Goal: Task Accomplishment & Management: Complete application form

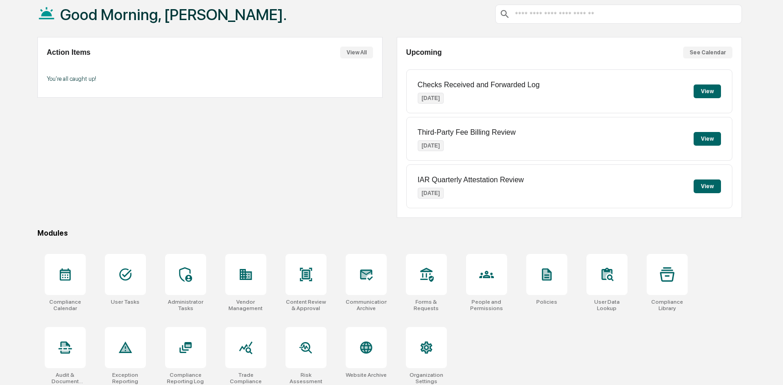
scroll to position [59, 0]
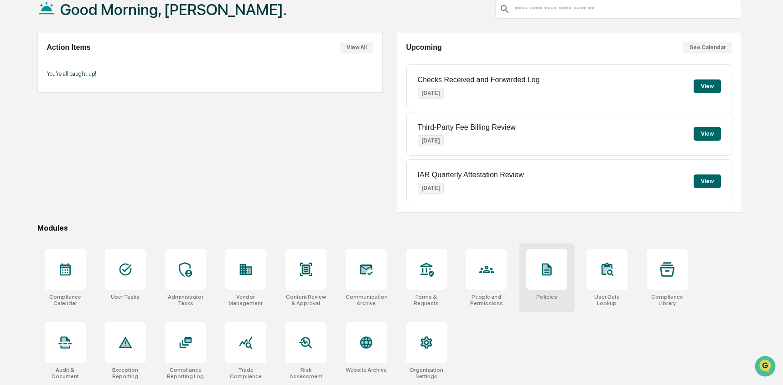
click at [560, 266] on div at bounding box center [546, 269] width 41 height 41
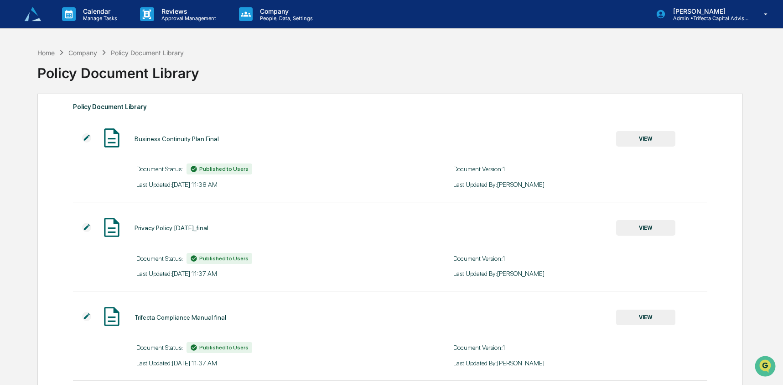
click at [50, 52] on div "Home" at bounding box center [45, 53] width 17 height 8
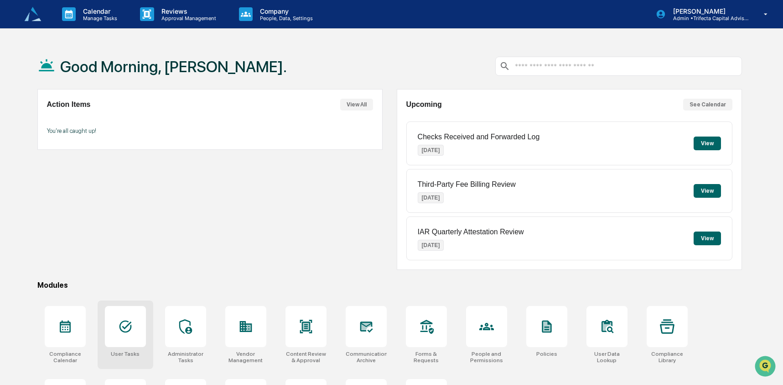
click at [135, 342] on div at bounding box center [125, 326] width 41 height 41
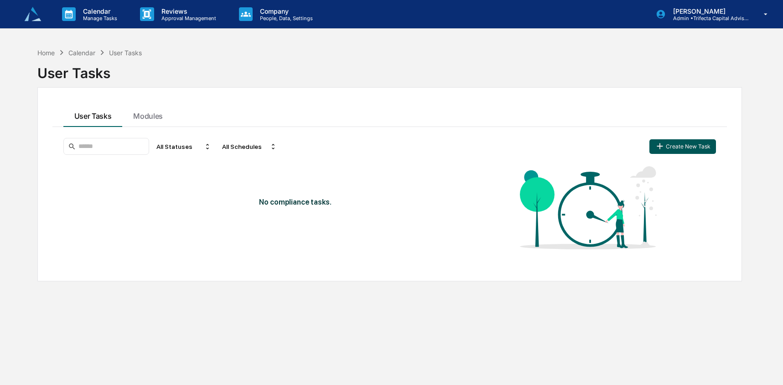
click at [707, 148] on button "Create New Task" at bounding box center [683, 146] width 67 height 15
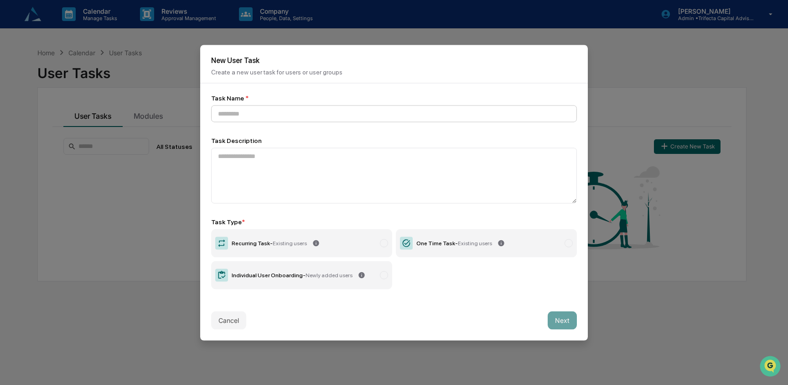
click at [349, 109] on input at bounding box center [394, 113] width 366 height 17
type input "**********"
click at [308, 279] on label "Individual User Onboarding - Newly added users" at bounding box center [301, 274] width 181 height 28
click at [553, 322] on button "Next" at bounding box center [562, 320] width 29 height 18
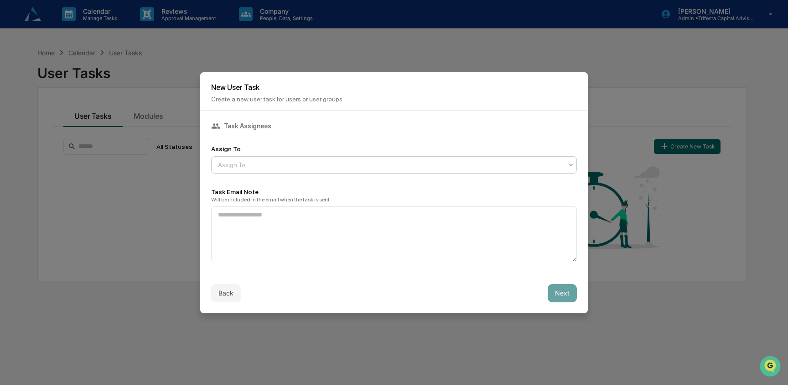
click at [262, 162] on div at bounding box center [390, 164] width 345 height 9
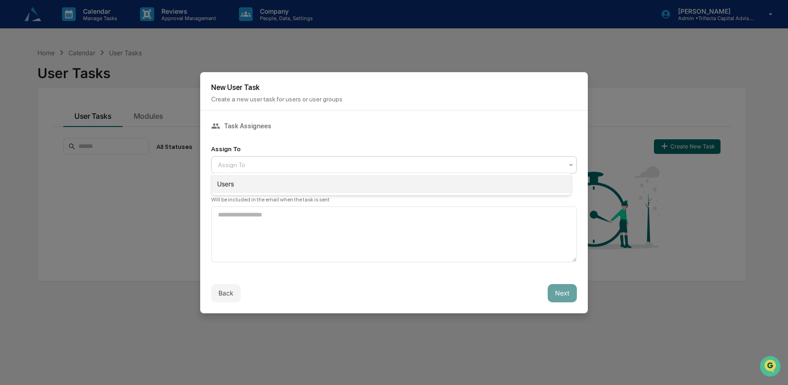
click at [262, 182] on div "Users" at bounding box center [392, 184] width 360 height 18
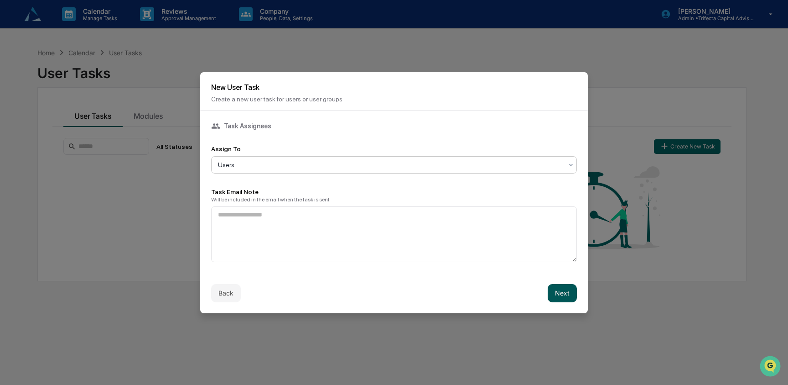
click at [549, 296] on button "Next" at bounding box center [562, 293] width 29 height 18
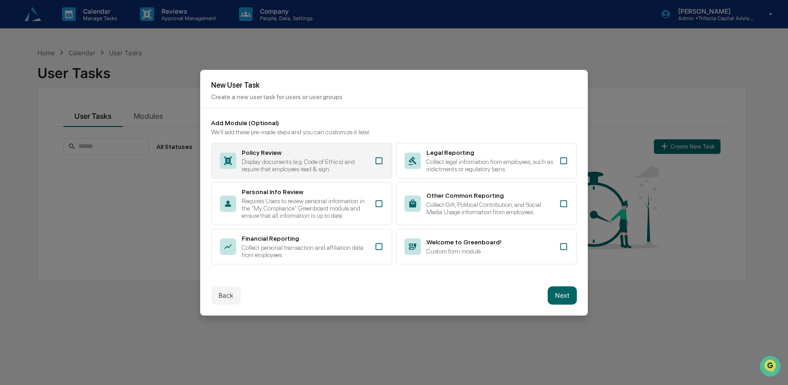
click at [354, 158] on div "Display documents (e.g. Code of Ethics) and require that employees read & sign." at bounding box center [305, 165] width 127 height 15
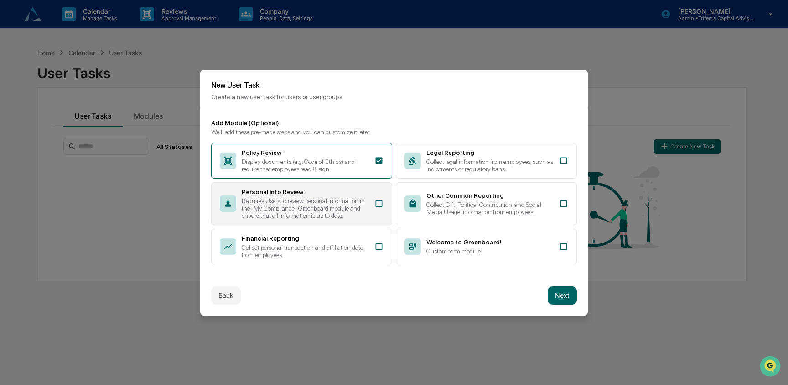
click at [351, 188] on div "Personal Info Review" at bounding box center [305, 191] width 127 height 7
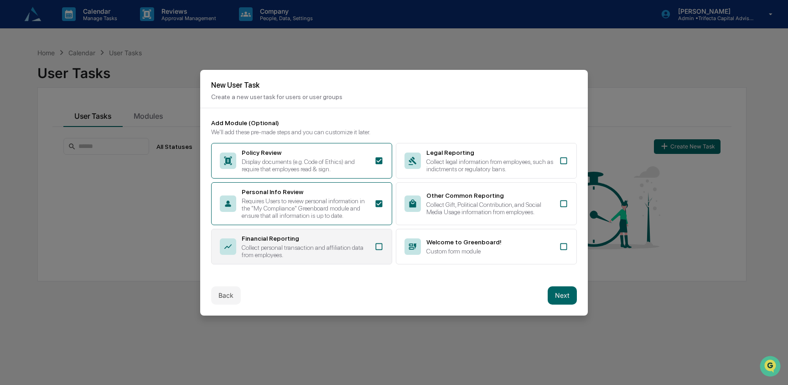
click at [353, 264] on div "Financial Reporting Collect personal transaction and affiliation data from empl…" at bounding box center [301, 247] width 181 height 36
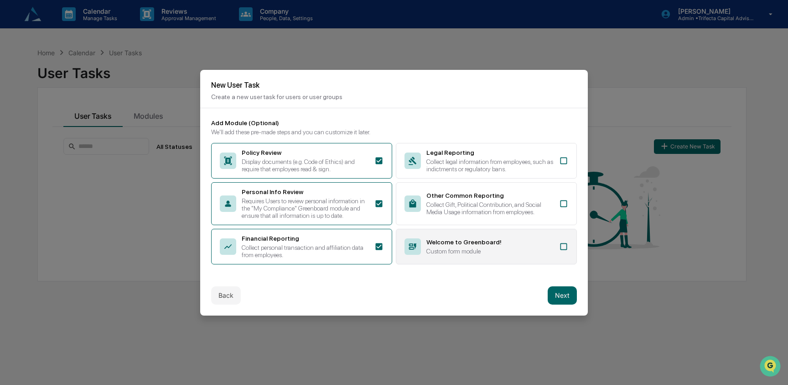
click at [430, 262] on div "Welcome to Greenboard! Custom form module" at bounding box center [486, 247] width 181 height 36
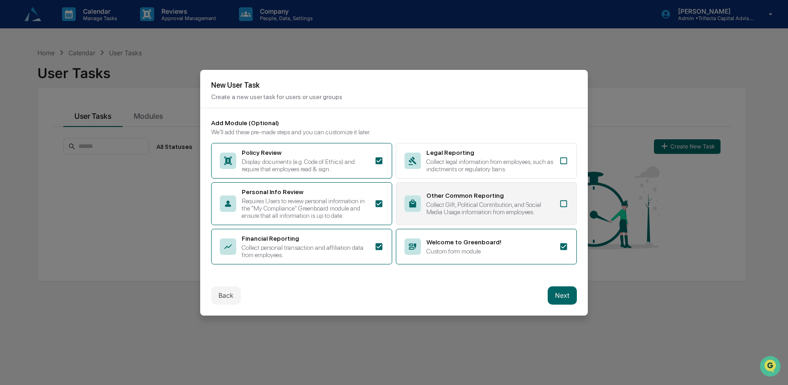
click at [463, 205] on div "Collect Gift, Political Contribution, and Social Media Usage information from e…" at bounding box center [490, 208] width 127 height 15
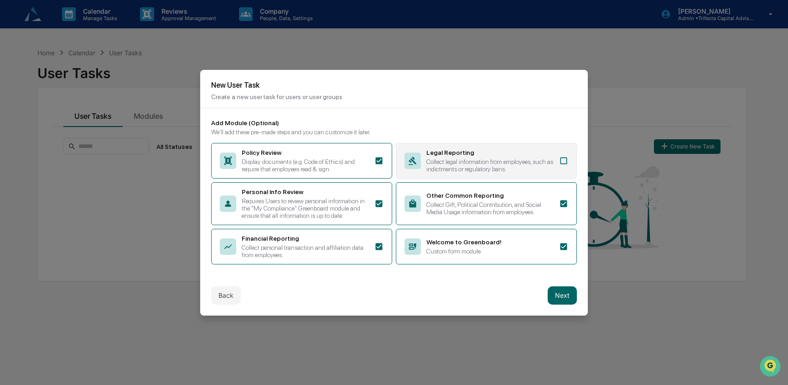
click at [466, 149] on div "Legal Reporting Collect legal information from employees, such as indictments o…" at bounding box center [490, 161] width 127 height 24
click at [558, 302] on button "Next" at bounding box center [562, 295] width 29 height 18
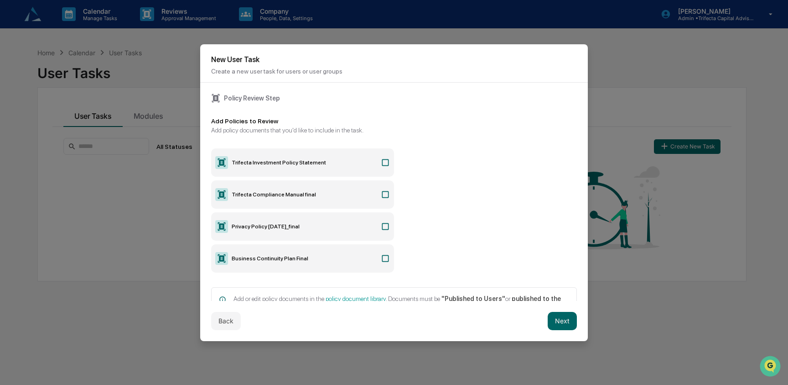
click at [368, 162] on label "Trifecta Investment Policy Statement" at bounding box center [302, 162] width 183 height 28
click at [367, 186] on label "Trifecta Compliance Manual final" at bounding box center [302, 194] width 183 height 28
click at [364, 223] on label "Privacy Policy April 2025_final" at bounding box center [302, 226] width 183 height 28
click at [365, 260] on label "Business Continuity Plan Final" at bounding box center [302, 258] width 183 height 28
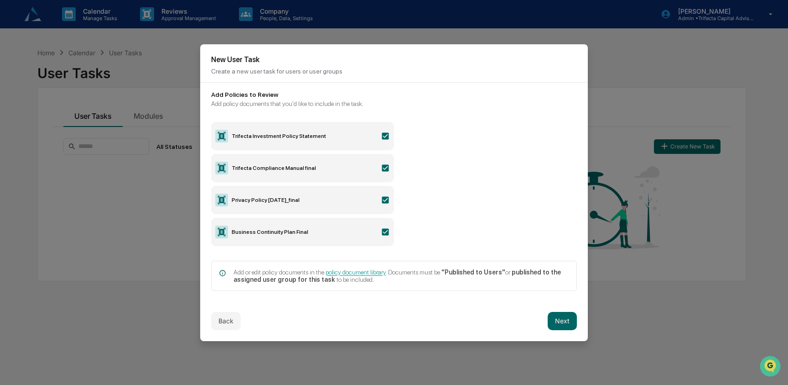
scroll to position [29, 0]
click at [561, 328] on div "Back Next" at bounding box center [394, 321] width 388 height 40
click at [560, 321] on button "Next" at bounding box center [562, 321] width 29 height 18
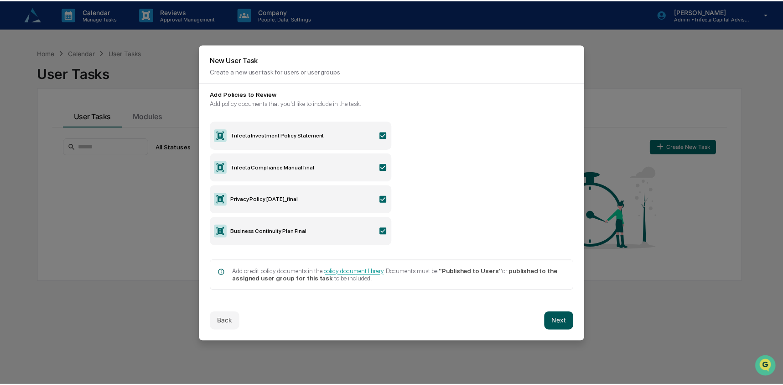
scroll to position [0, 0]
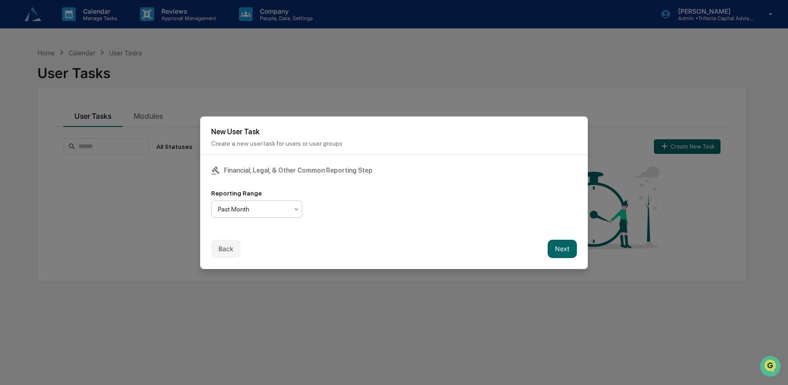
click at [282, 204] on div at bounding box center [253, 208] width 70 height 9
click at [277, 250] on div "Past Quarter" at bounding box center [257, 247] width 90 height 18
click at [561, 250] on button "Next" at bounding box center [562, 248] width 29 height 18
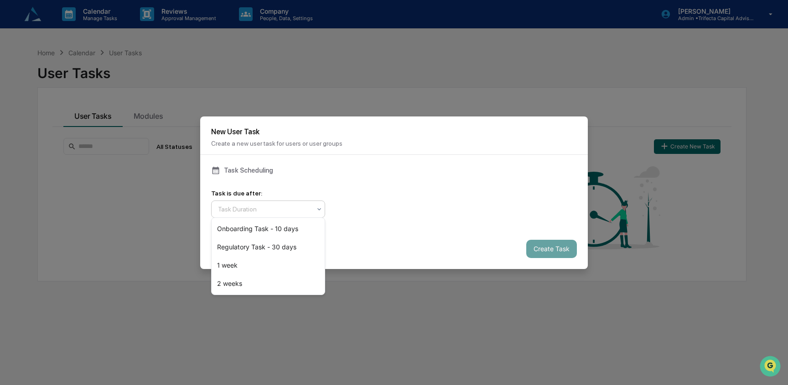
click at [314, 208] on div "Task Duration" at bounding box center [264, 209] width 102 height 13
click at [305, 231] on div "Onboarding Task - 10 days" at bounding box center [268, 228] width 113 height 18
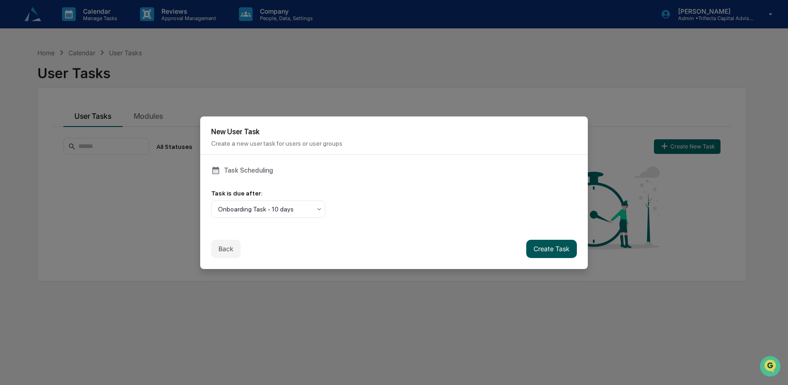
click at [553, 251] on button "Create Task" at bounding box center [551, 248] width 51 height 18
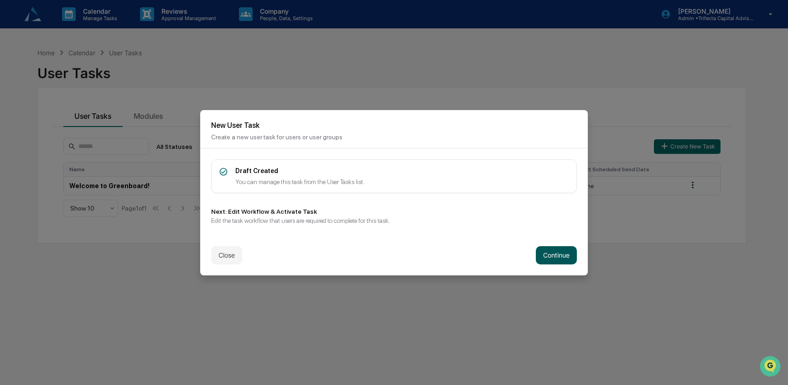
click at [542, 252] on button "Continue" at bounding box center [556, 255] width 41 height 18
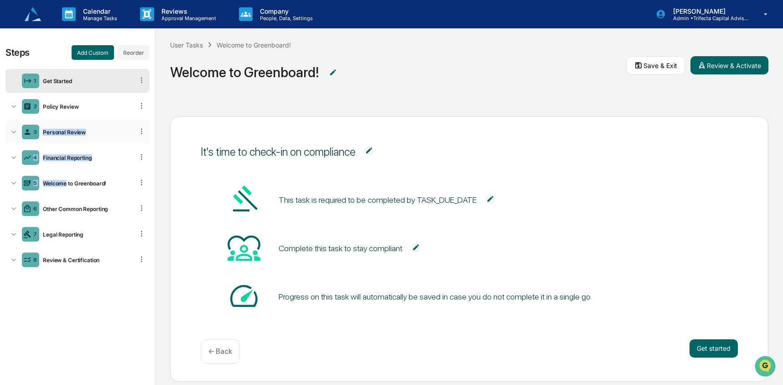
drag, startPoint x: 67, startPoint y: 186, endPoint x: 72, endPoint y: 126, distance: 60.0
click at [71, 125] on ul "1 Get Started 2 Policy Review 3 Personal Review 4 Financial Reporting 5 Welcome…" at bounding box center [77, 170] width 144 height 206
drag, startPoint x: 138, startPoint y: 181, endPoint x: 138, endPoint y: 169, distance: 11.4
click at [138, 169] on ul "1 Get Started 2 Policy Review 3 Personal Review 4 Financial Reporting 5 Welcome…" at bounding box center [77, 170] width 144 height 206
click at [16, 180] on icon at bounding box center [13, 182] width 9 height 9
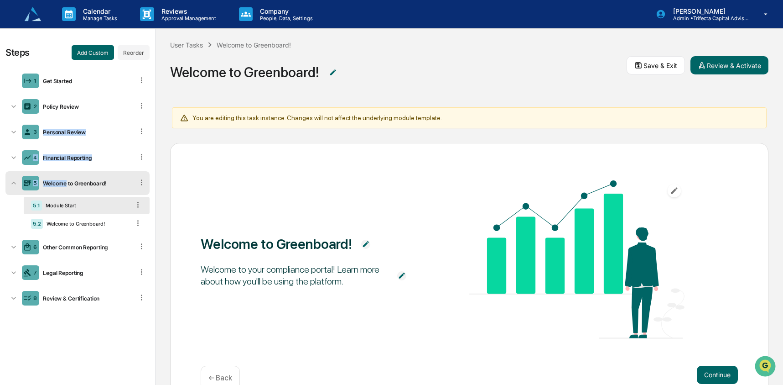
click at [17, 180] on icon at bounding box center [13, 182] width 9 height 9
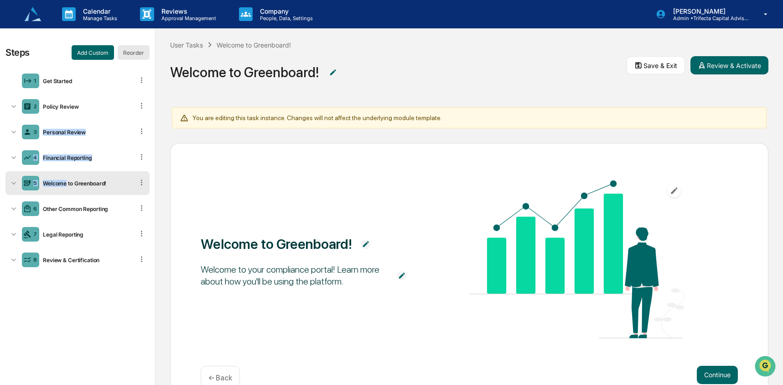
click at [135, 50] on button "Reorder" at bounding box center [134, 52] width 32 height 15
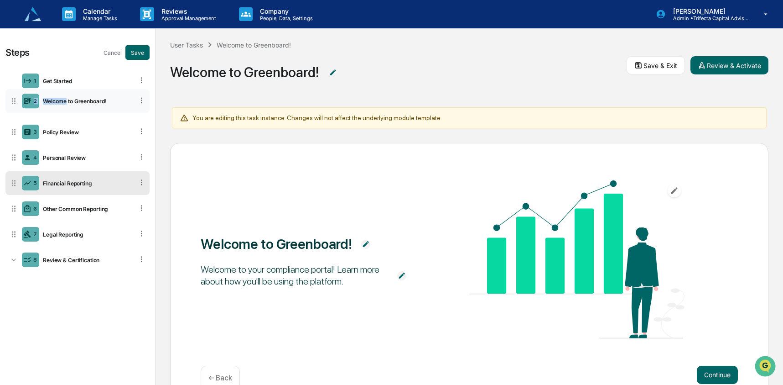
drag, startPoint x: 14, startPoint y: 187, endPoint x: 17, endPoint y: 108, distance: 79.4
click at [17, 105] on icon at bounding box center [13, 100] width 9 height 9
drag, startPoint x: 16, startPoint y: 130, endPoint x: 14, endPoint y: 233, distance: 103.1
drag, startPoint x: 14, startPoint y: 182, endPoint x: 14, endPoint y: 208, distance: 26.0
click at [138, 50] on button "Save" at bounding box center [137, 52] width 24 height 15
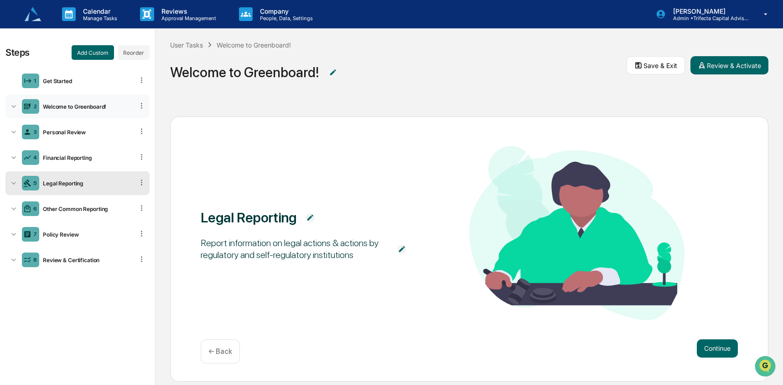
click at [78, 106] on div "Welcome to Greenboard!" at bounding box center [86, 106] width 94 height 7
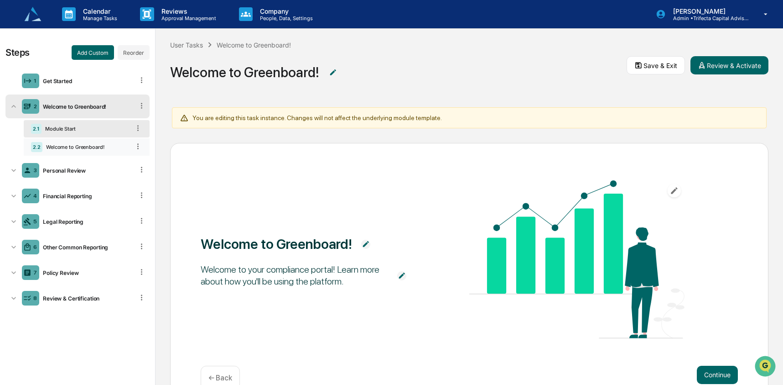
click at [79, 153] on div "2.2 Welcome to Greenboard!" at bounding box center [87, 146] width 126 height 17
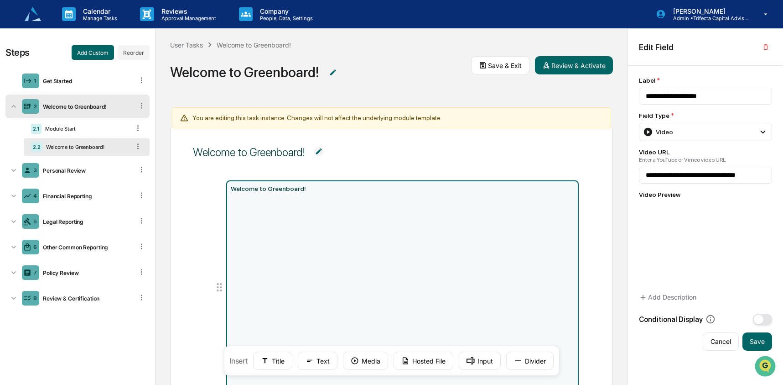
scroll to position [18, 0]
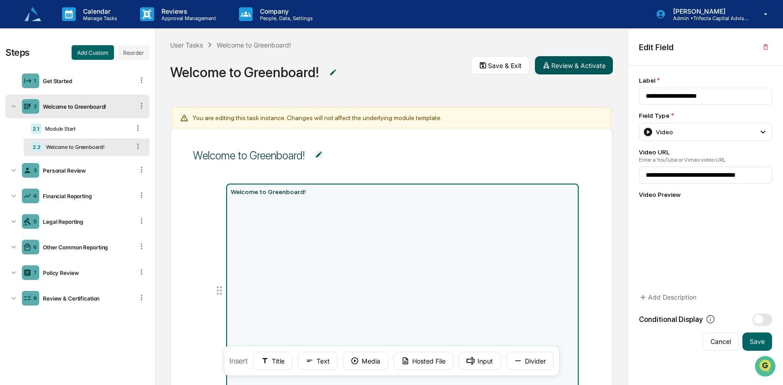
click at [593, 63] on button "Review & Activate" at bounding box center [574, 65] width 78 height 18
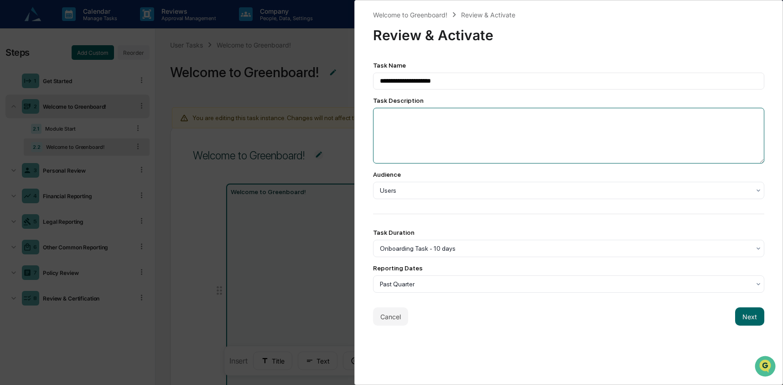
click at [428, 146] on textarea at bounding box center [569, 136] width 392 height 56
paste textarea "**********"
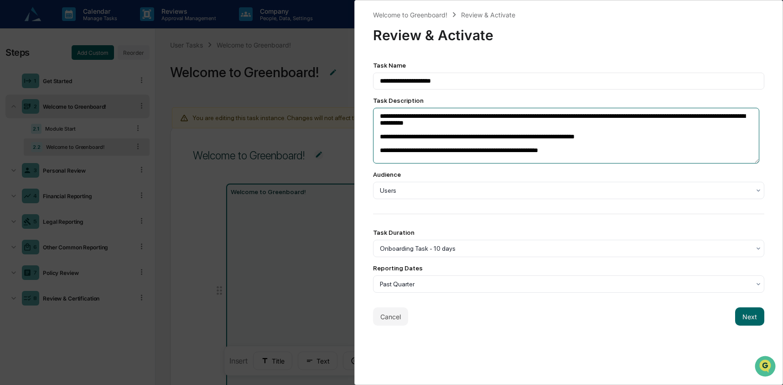
scroll to position [1, 0]
type textarea "**********"
click at [744, 323] on button "Next" at bounding box center [749, 316] width 29 height 18
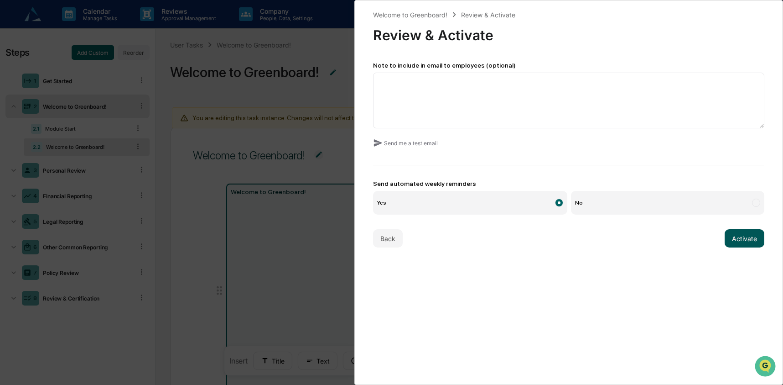
click at [730, 234] on button "Activate" at bounding box center [745, 238] width 40 height 18
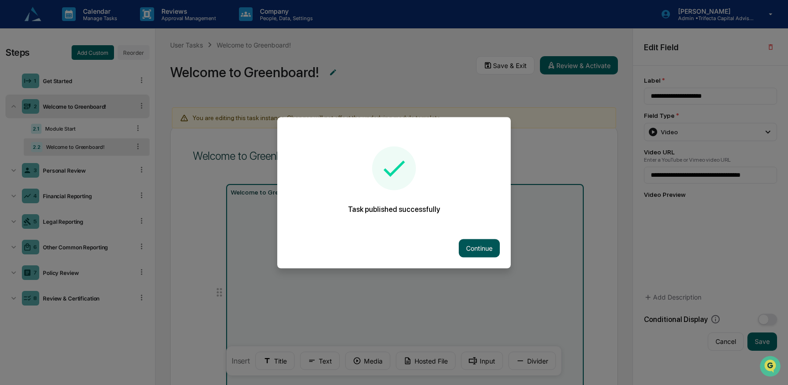
click at [482, 246] on button "Continue" at bounding box center [479, 248] width 41 height 18
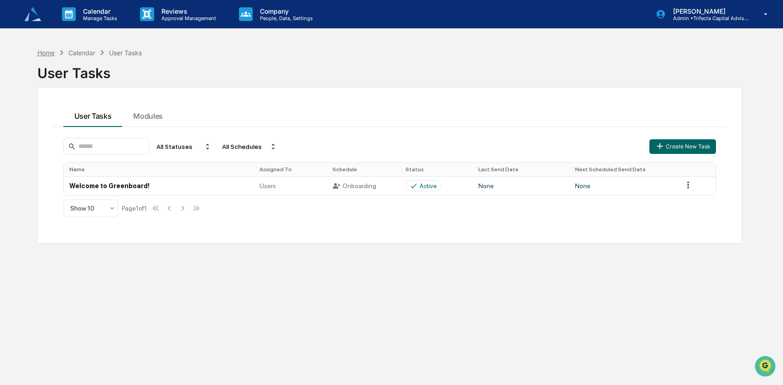
click at [40, 55] on div "Home" at bounding box center [45, 53] width 17 height 8
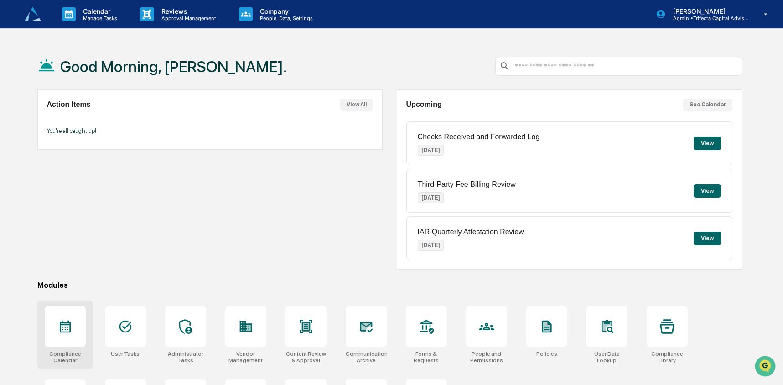
click at [70, 331] on icon at bounding box center [65, 326] width 11 height 12
